Goal: Find specific page/section: Find specific page/section

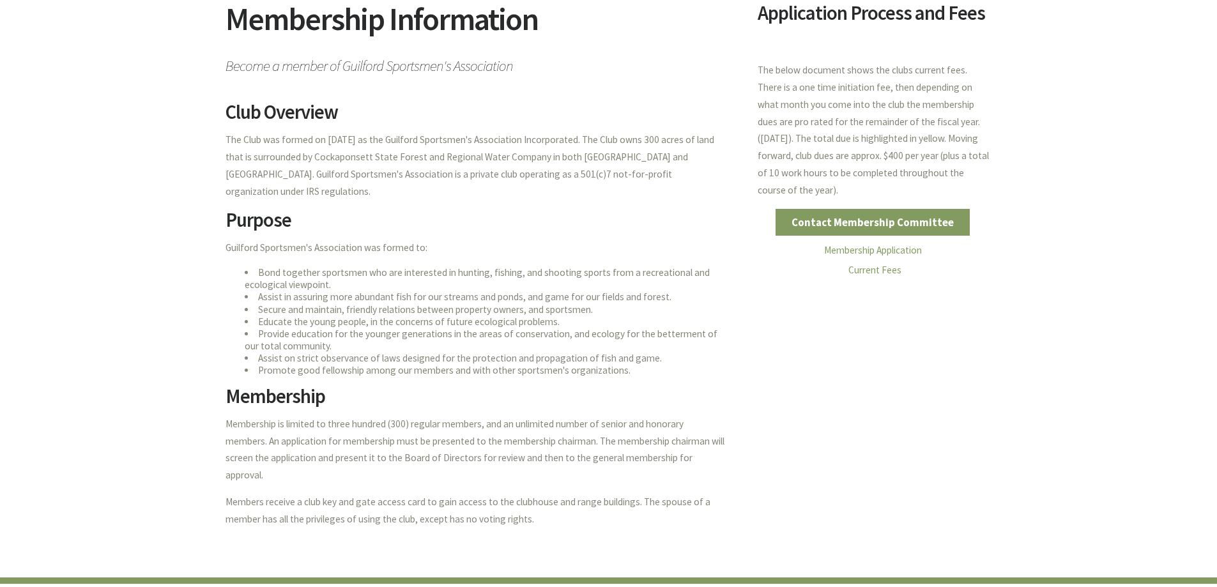
scroll to position [192, 0]
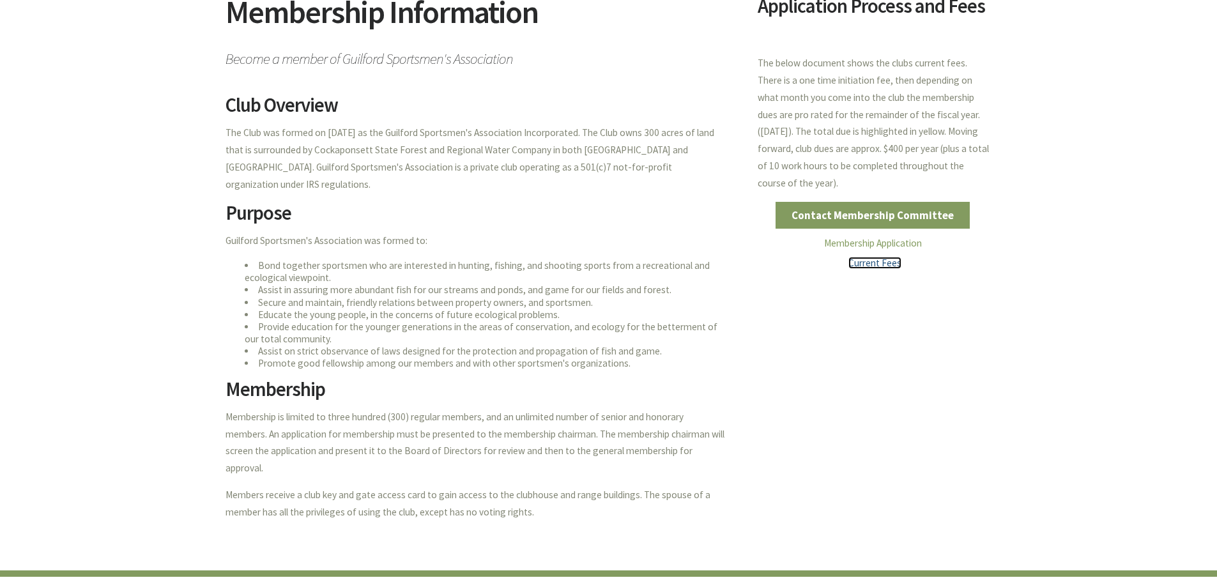
click at [867, 264] on link "Current Fees" at bounding box center [874, 263] width 53 height 12
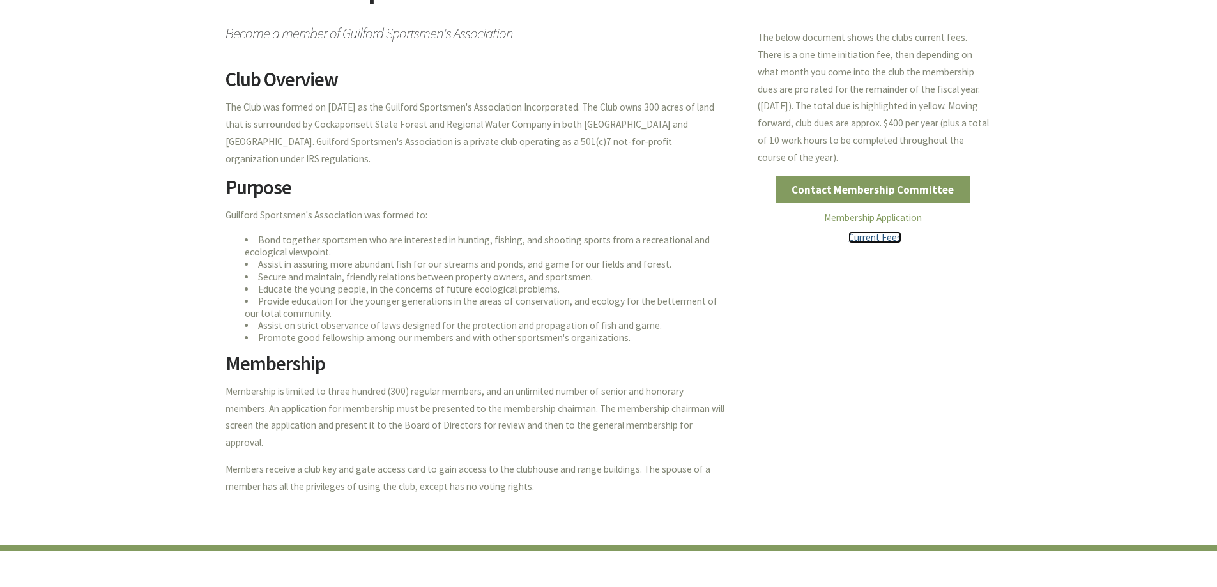
scroll to position [0, 0]
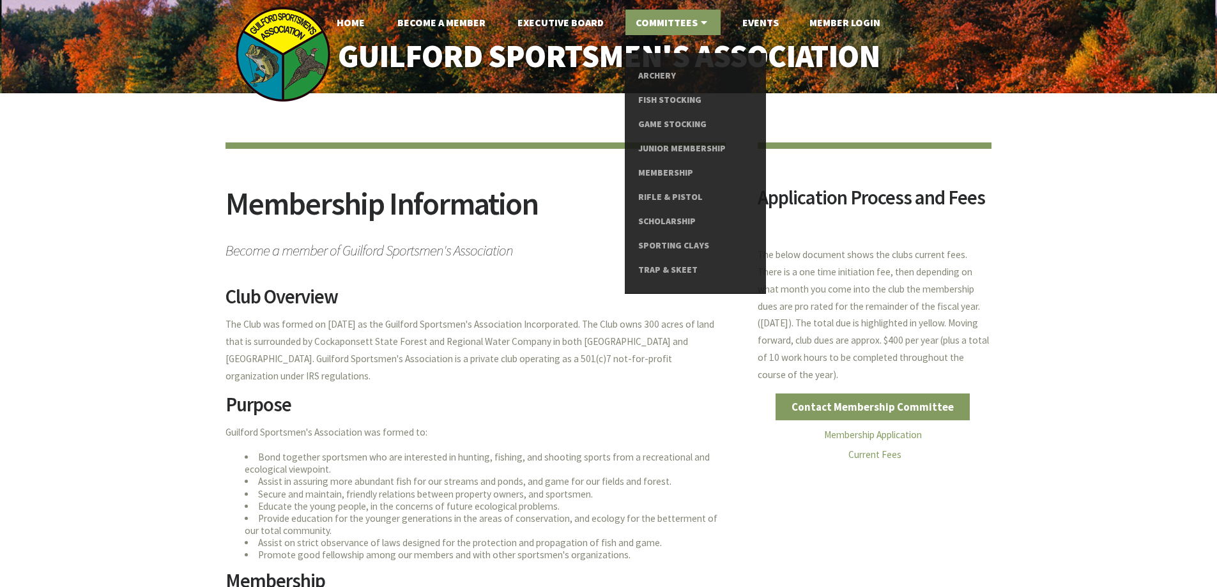
click at [685, 23] on link "Committees" at bounding box center [672, 23] width 95 height 26
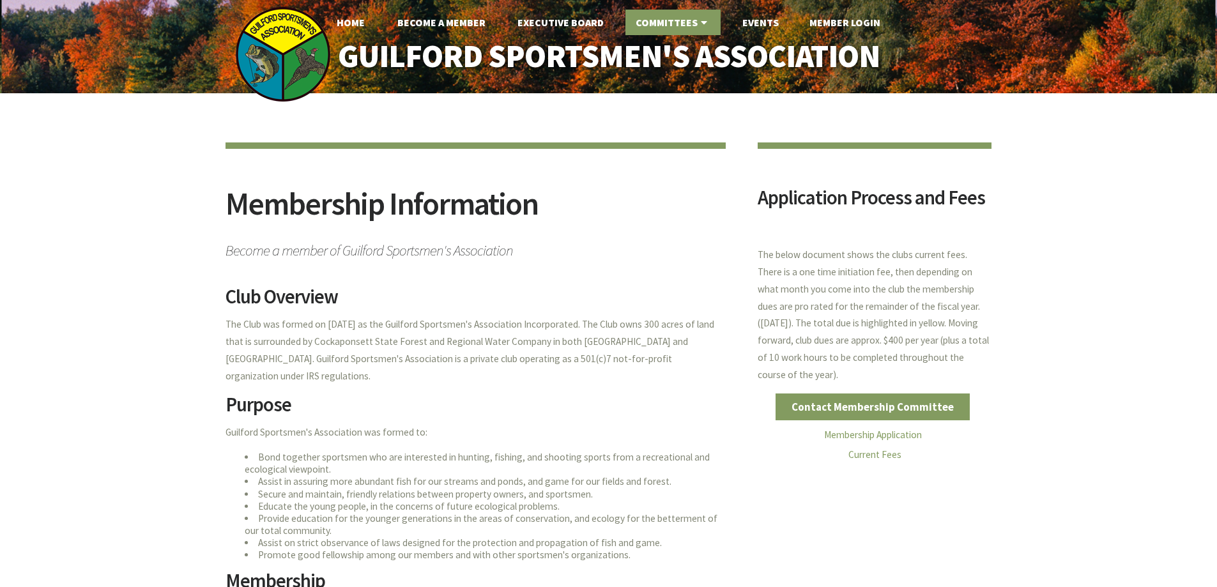
click at [685, 23] on link "Committees" at bounding box center [672, 23] width 95 height 26
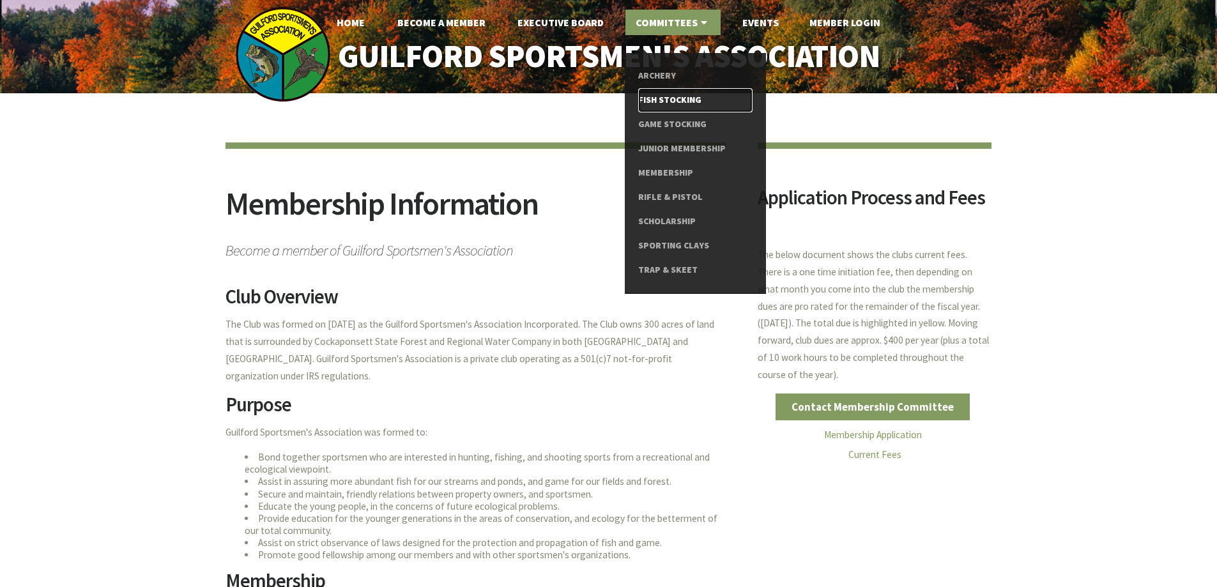
click at [667, 102] on link "Fish Stocking" at bounding box center [695, 100] width 114 height 24
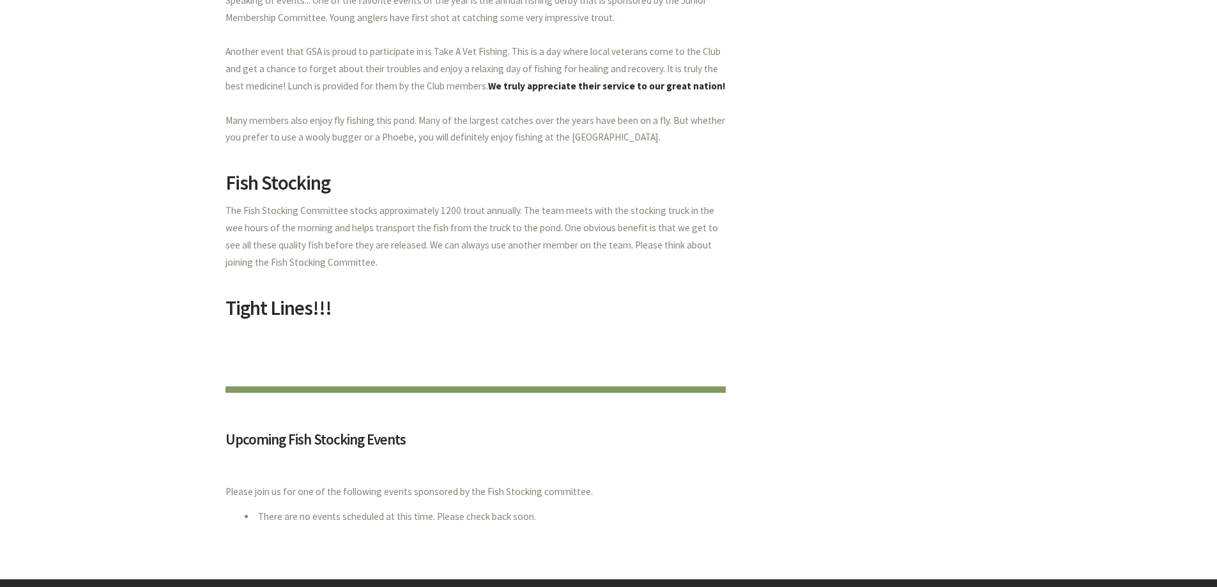
scroll to position [383, 0]
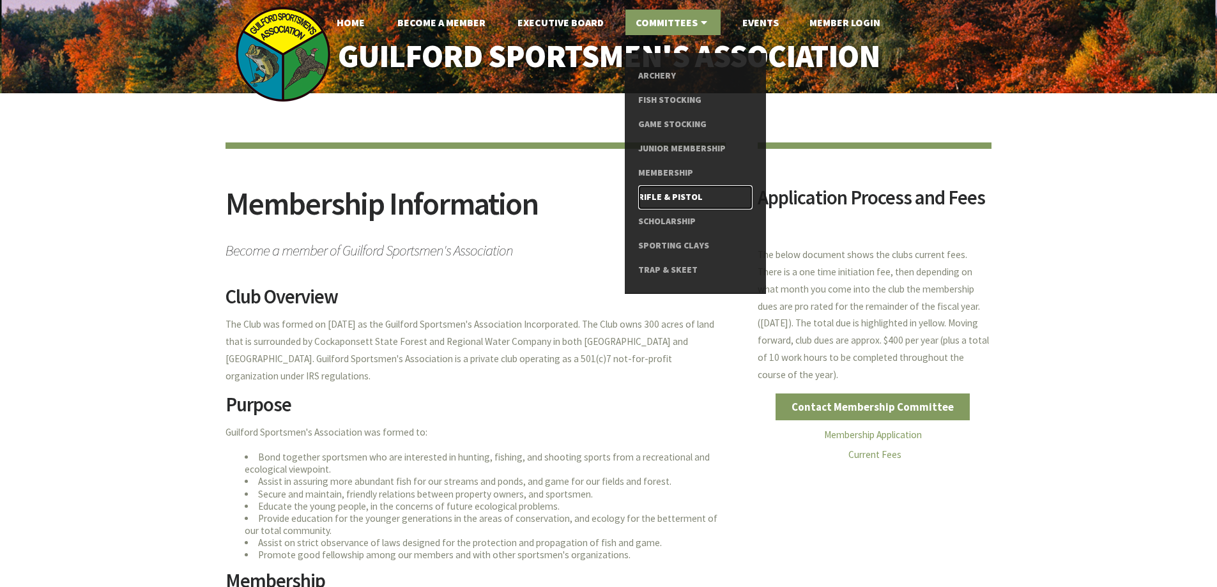
click at [657, 193] on link "Rifle & Pistol" at bounding box center [695, 197] width 114 height 24
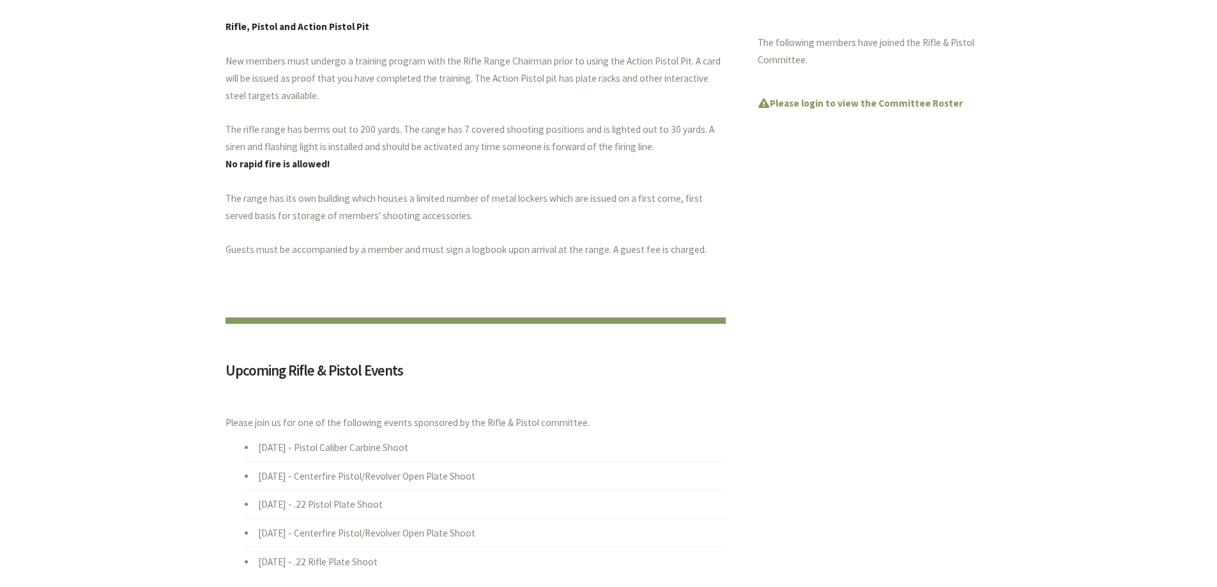
scroll to position [639, 0]
